Goal: Task Accomplishment & Management: Complete application form

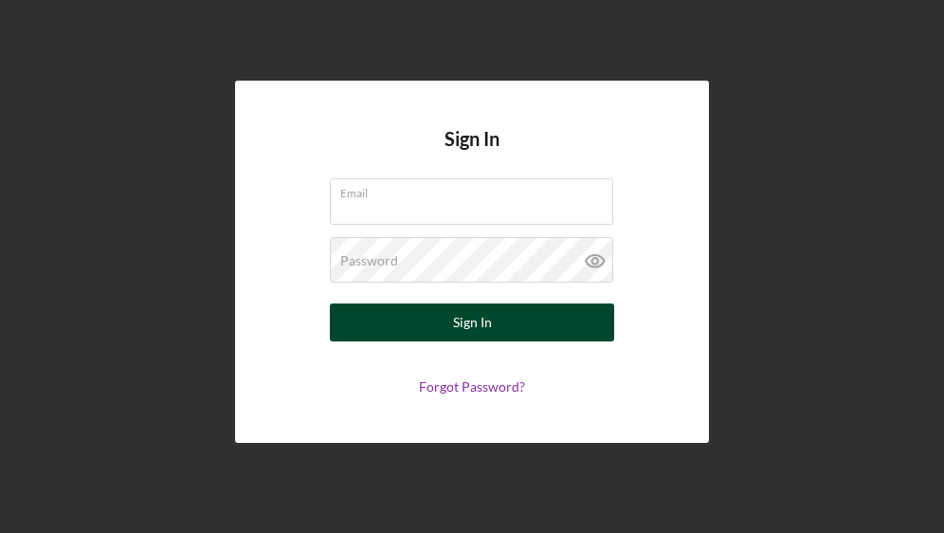
type input "MYOMBUDS@GMAIL.COM"
click at [467, 324] on div "Sign In" at bounding box center [472, 322] width 39 height 38
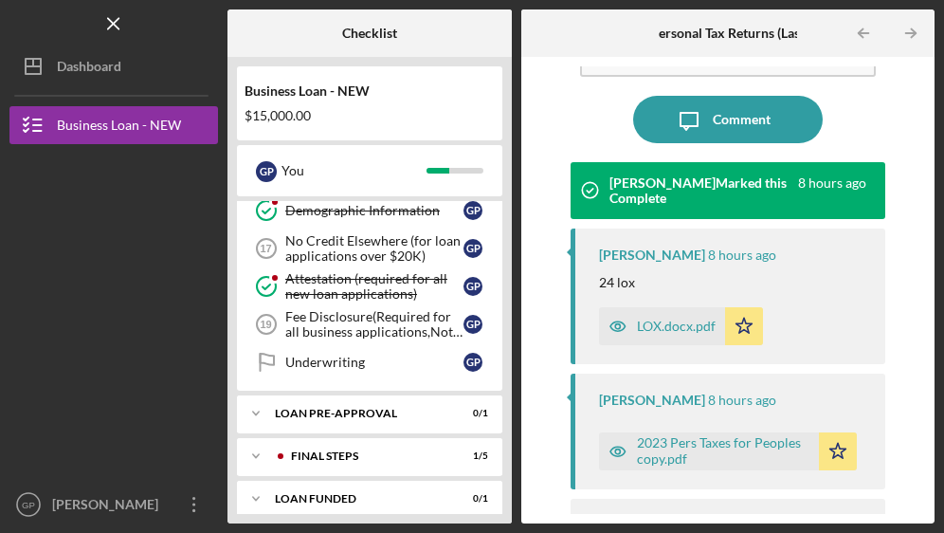
scroll to position [206, 0]
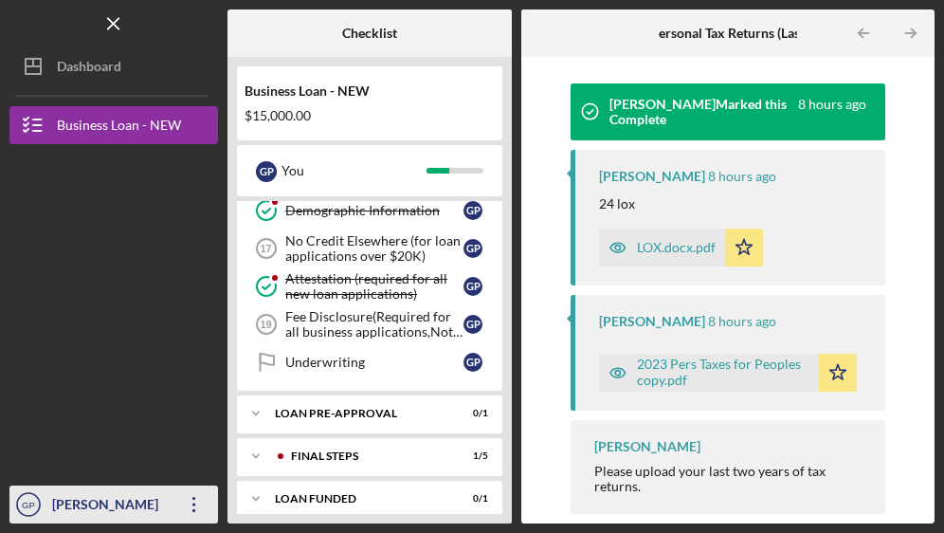
click at [169, 514] on div "[PERSON_NAME]" at bounding box center [108, 506] width 123 height 43
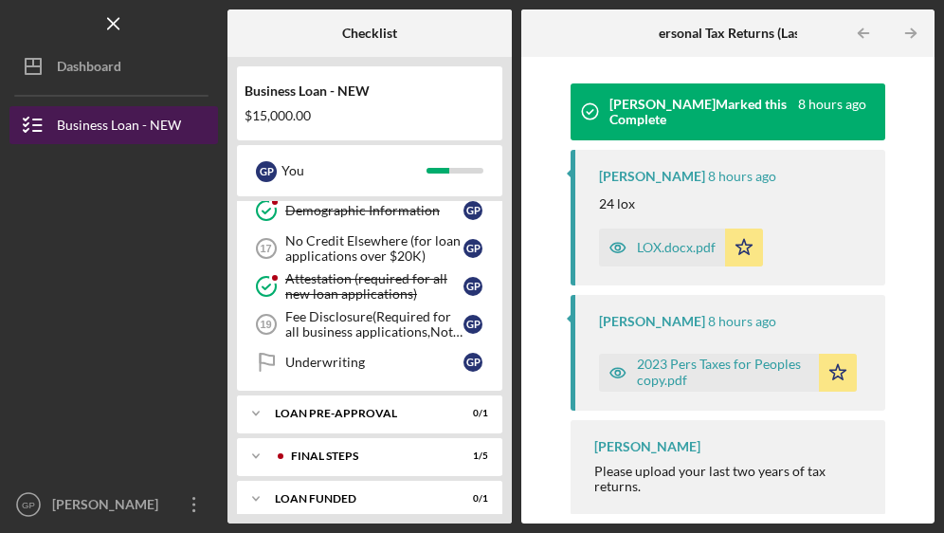
click at [126, 136] on div "Business Loan - NEW" at bounding box center [119, 127] width 124 height 43
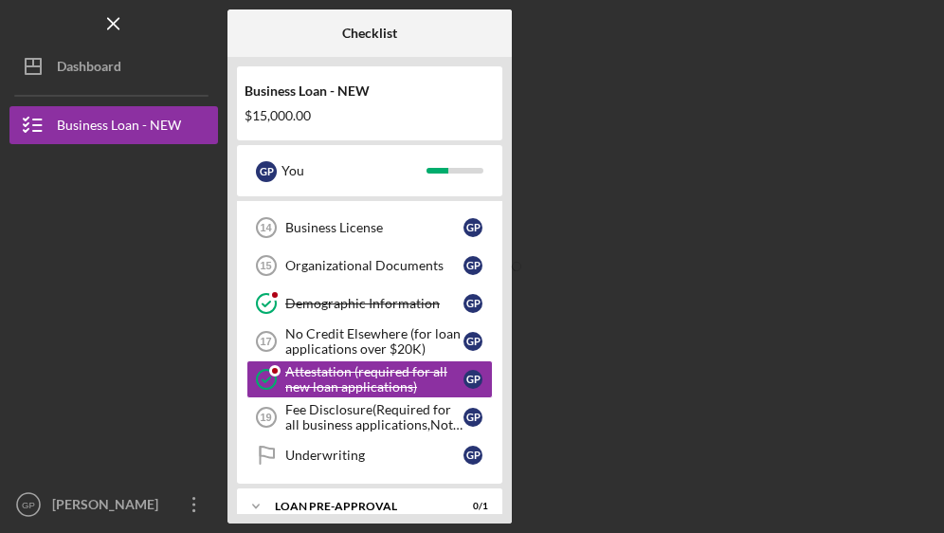
scroll to position [470, 0]
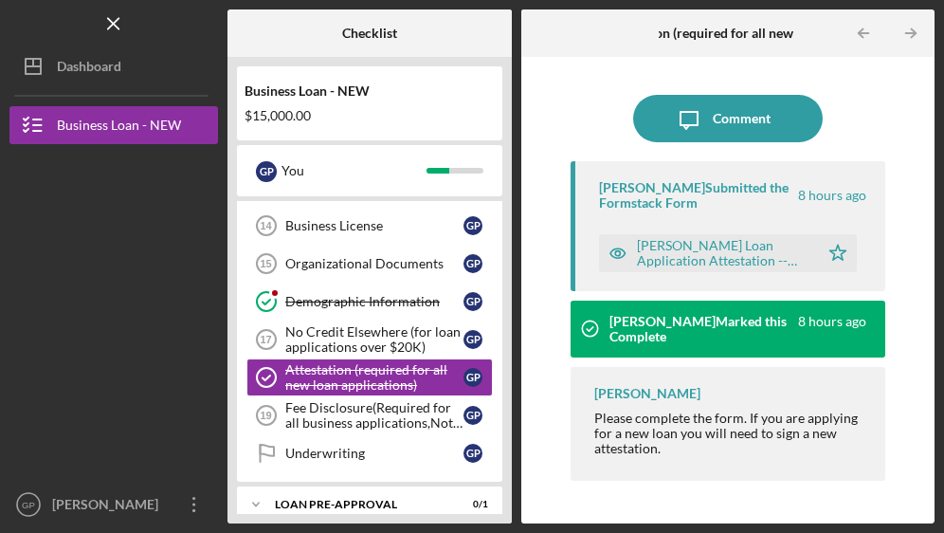
click at [696, 254] on div "[PERSON_NAME] Loan Application Attestation -- [DATE] 03_13pm.pdf" at bounding box center [723, 253] width 173 height 30
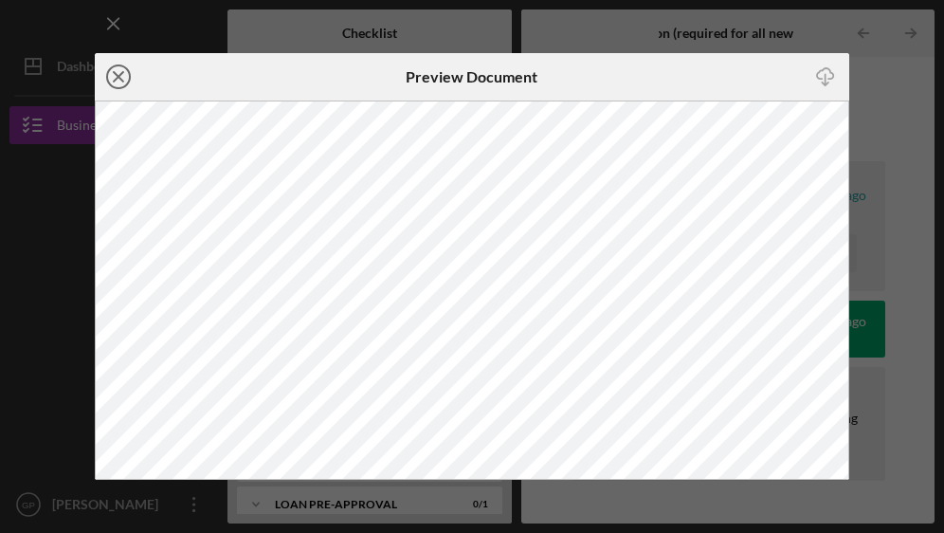
click at [123, 78] on icon "Icon/Close" at bounding box center [118, 76] width 47 height 47
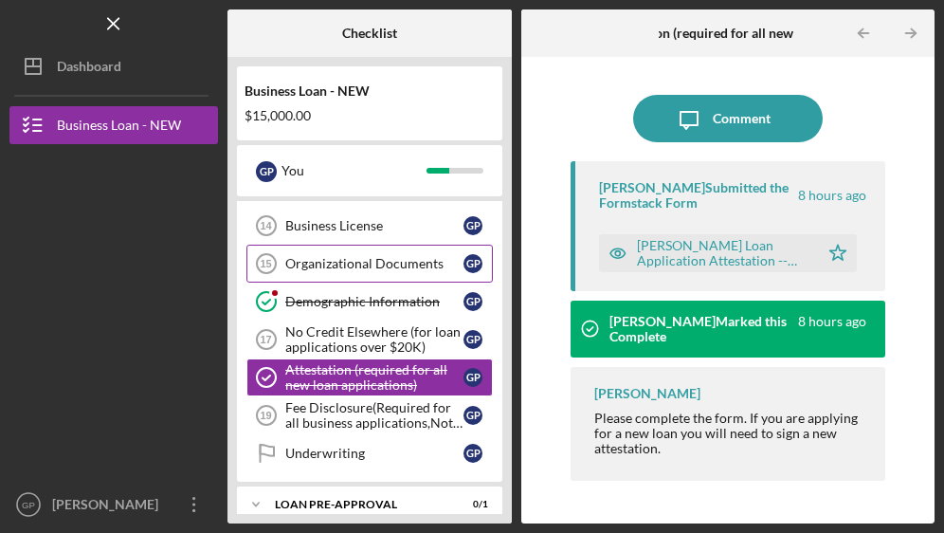
click at [390, 267] on div "Organizational Documents" at bounding box center [374, 263] width 178 height 15
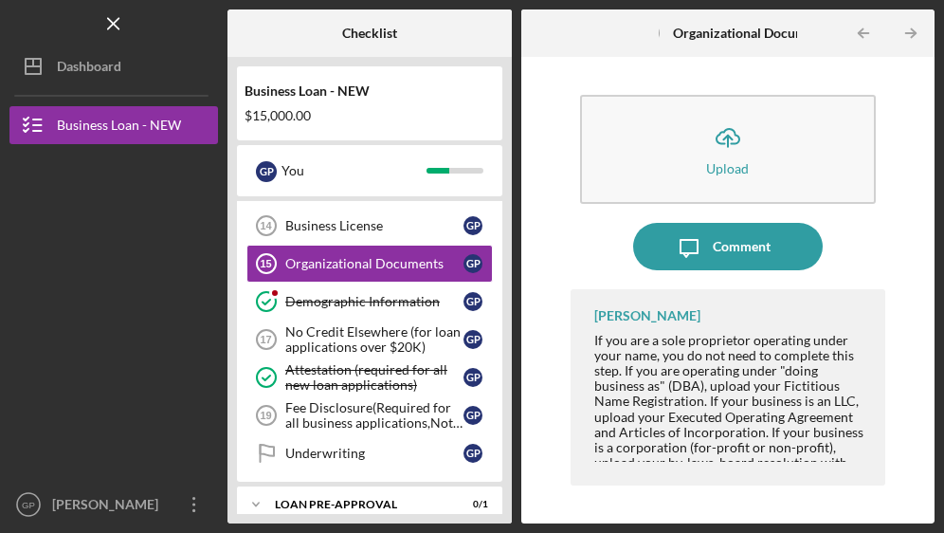
click at [617, 421] on div "If you are a sole proprietor operating under your name, you do not need to comp…" at bounding box center [730, 417] width 273 height 168
click at [354, 233] on link "Business License 14 Business License G P" at bounding box center [369, 226] width 246 height 38
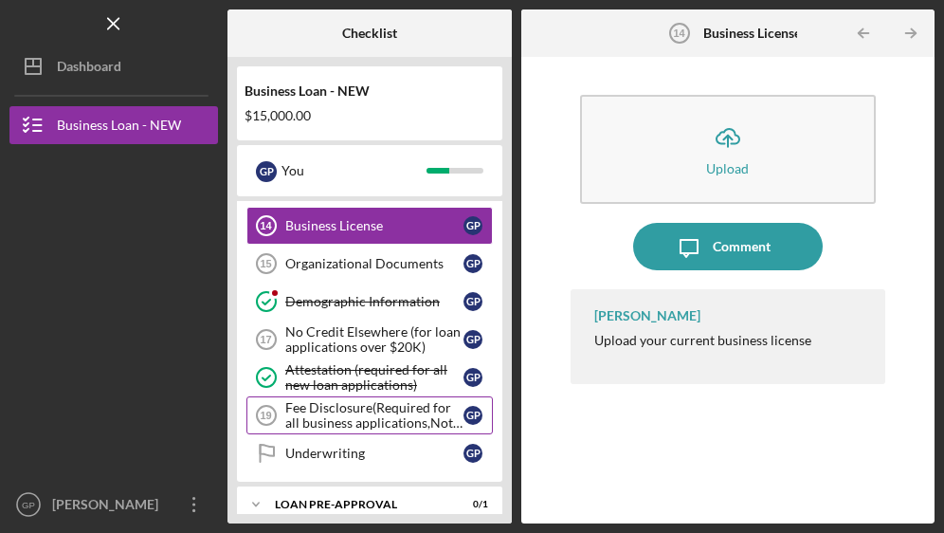
click at [359, 423] on div "Fee Disclosure(Required for all business applications,Not needed for Contractor…" at bounding box center [374, 415] width 178 height 30
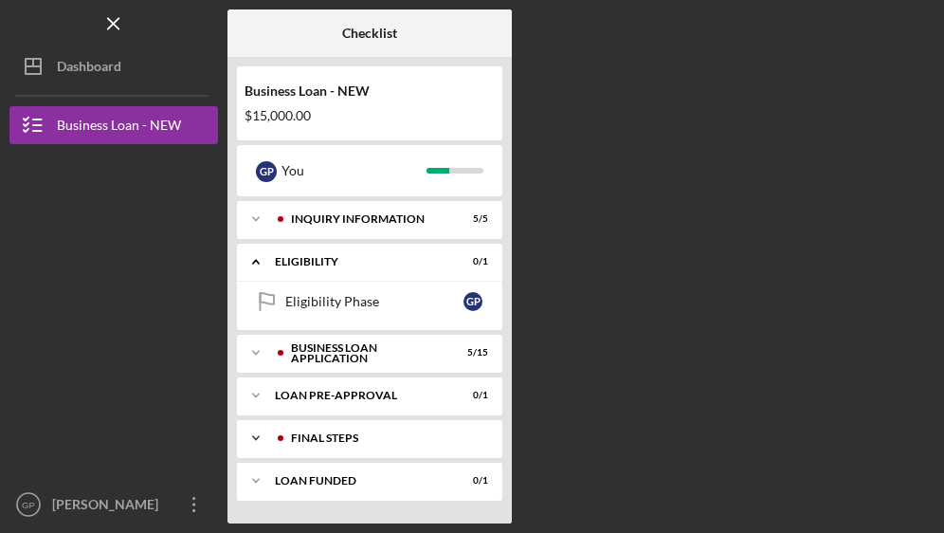
click at [256, 439] on icon "Icon/Expander" at bounding box center [256, 438] width 38 height 38
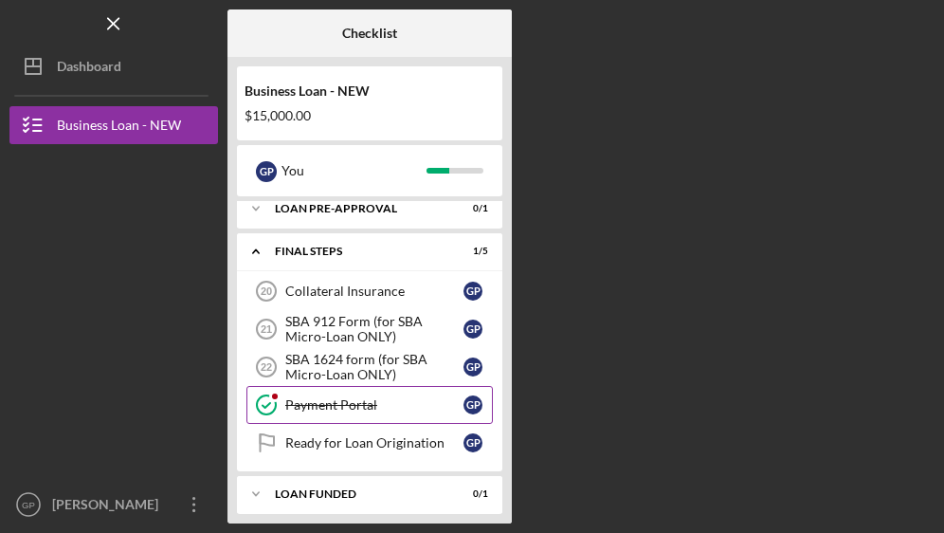
scroll to position [180, 0]
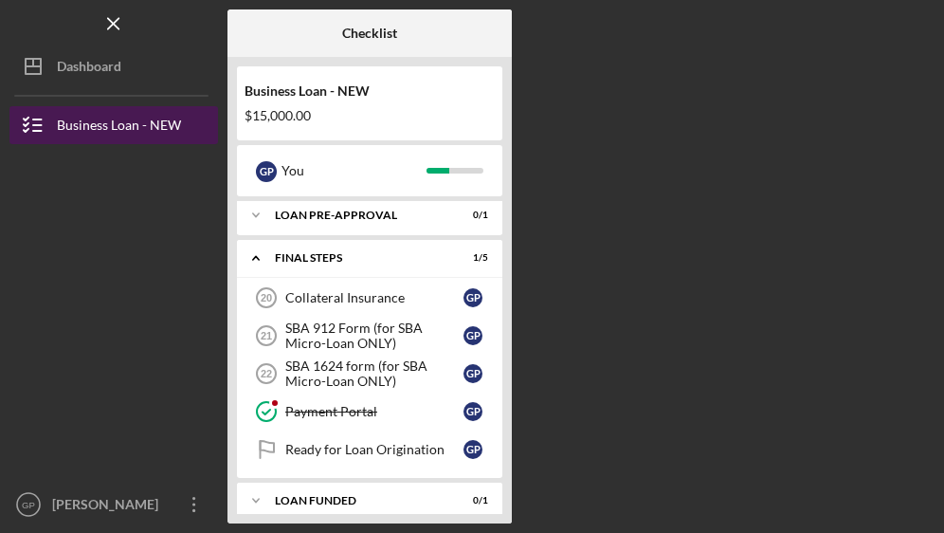
click at [135, 135] on div "Business Loan - NEW" at bounding box center [119, 127] width 124 height 43
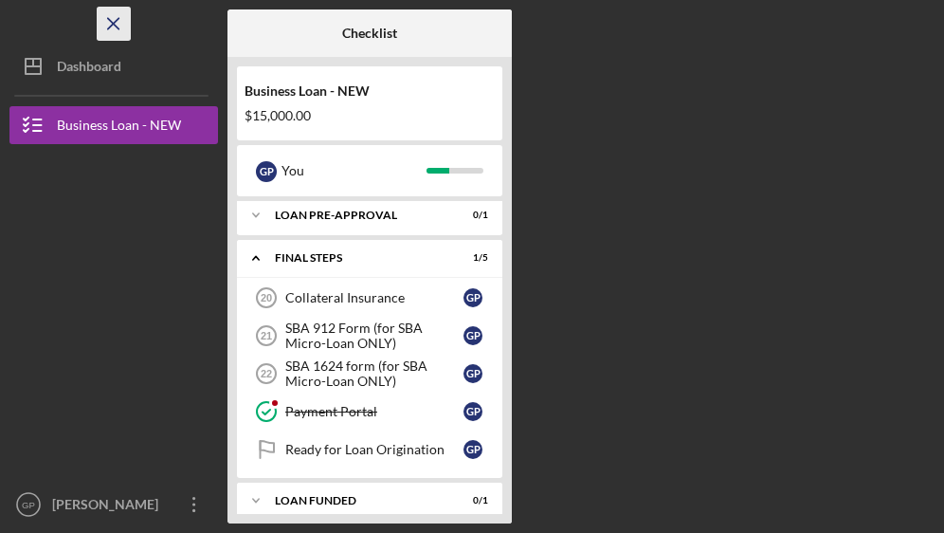
click at [118, 18] on line "button" at bounding box center [113, 23] width 10 height 10
